Goal: Find specific page/section

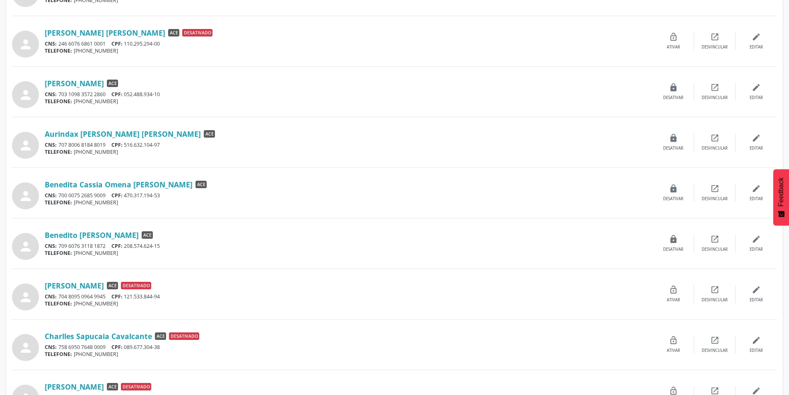
scroll to position [578, 0]
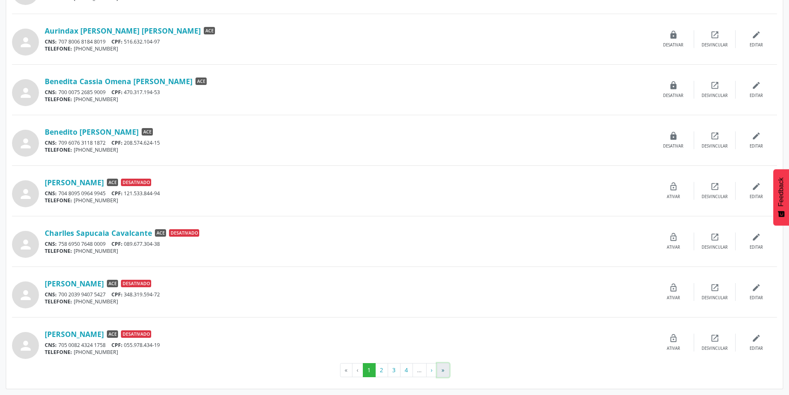
click at [443, 374] on button "»" at bounding box center [443, 370] width 12 height 14
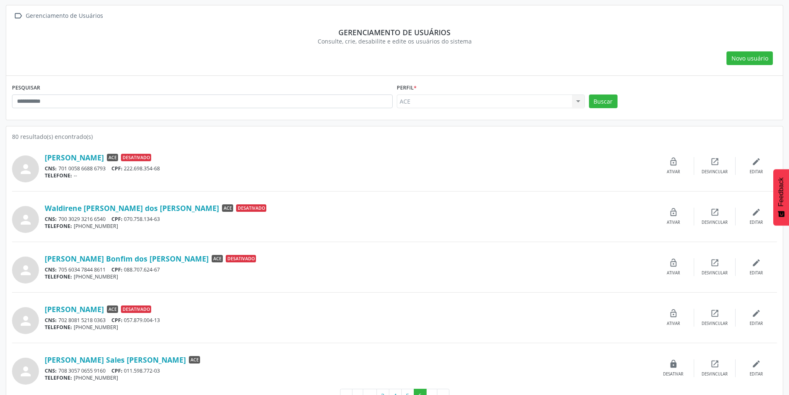
scroll to position [72, 0]
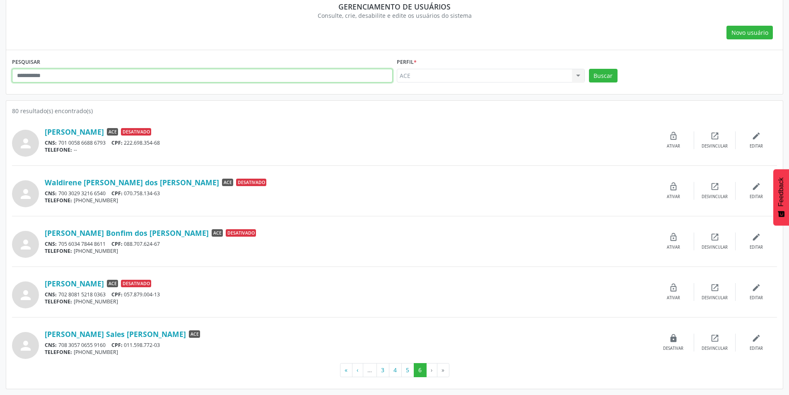
click at [78, 76] on input "text" at bounding box center [202, 76] width 381 height 14
click at [602, 71] on button "Buscar" at bounding box center [603, 76] width 29 height 14
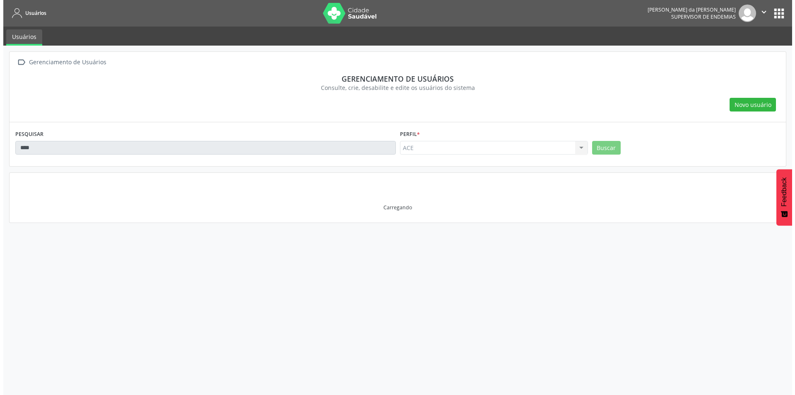
scroll to position [0, 0]
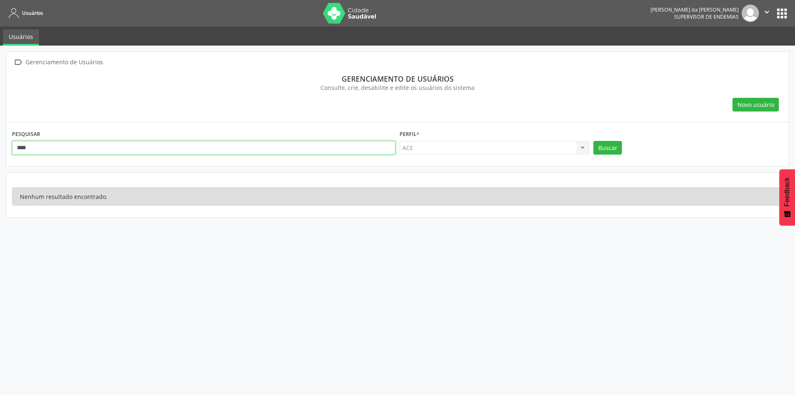
click at [99, 152] on input "****" at bounding box center [204, 148] width 384 height 14
click at [611, 147] on button "Buscar" at bounding box center [608, 148] width 29 height 14
click at [109, 143] on input "****" at bounding box center [204, 148] width 384 height 14
type input "*"
click at [256, 86] on div "Consulte, crie, desabilite e edite os usuários do sistema" at bounding box center [398, 87] width 760 height 9
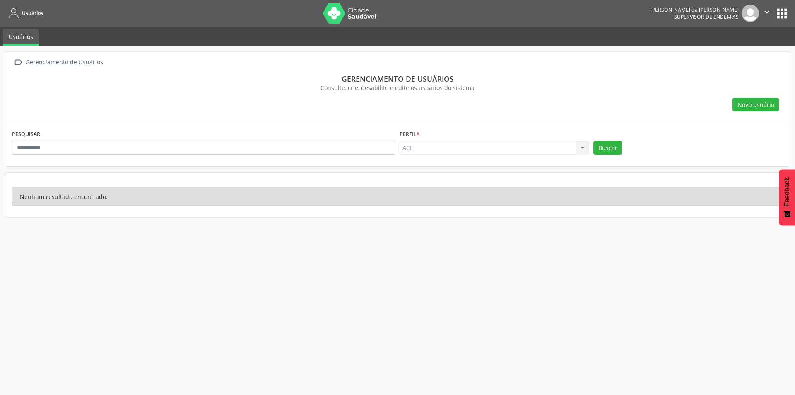
click at [780, 10] on button "apps" at bounding box center [782, 13] width 15 height 15
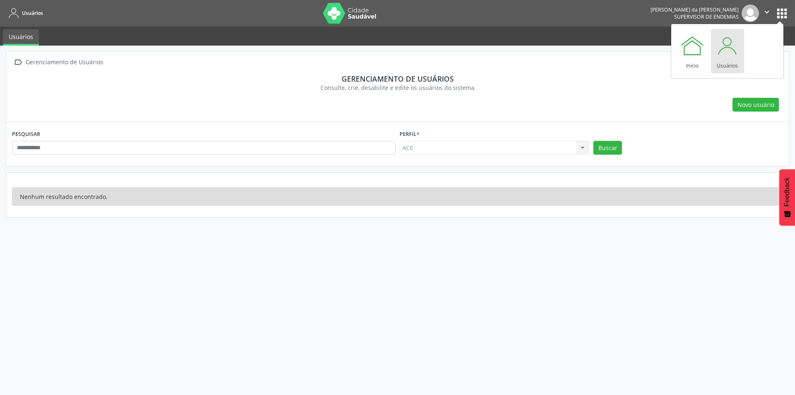
click at [732, 53] on div at bounding box center [727, 45] width 25 height 25
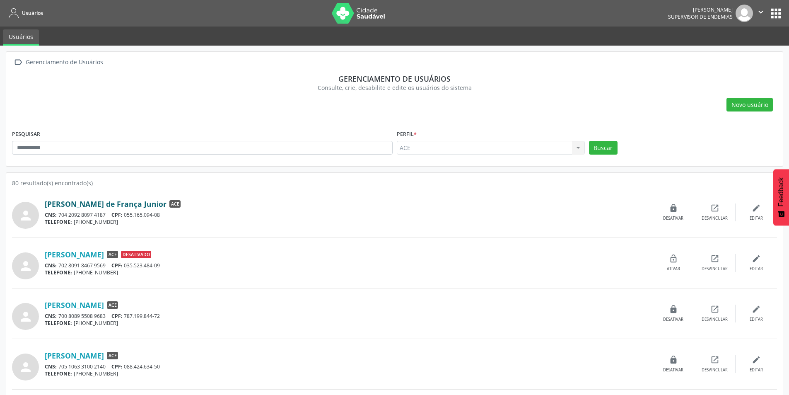
click at [139, 206] on link "[PERSON_NAME] de França Junior" at bounding box center [106, 203] width 122 height 9
